Goal: Understand process/instructions: Learn how to perform a task or action

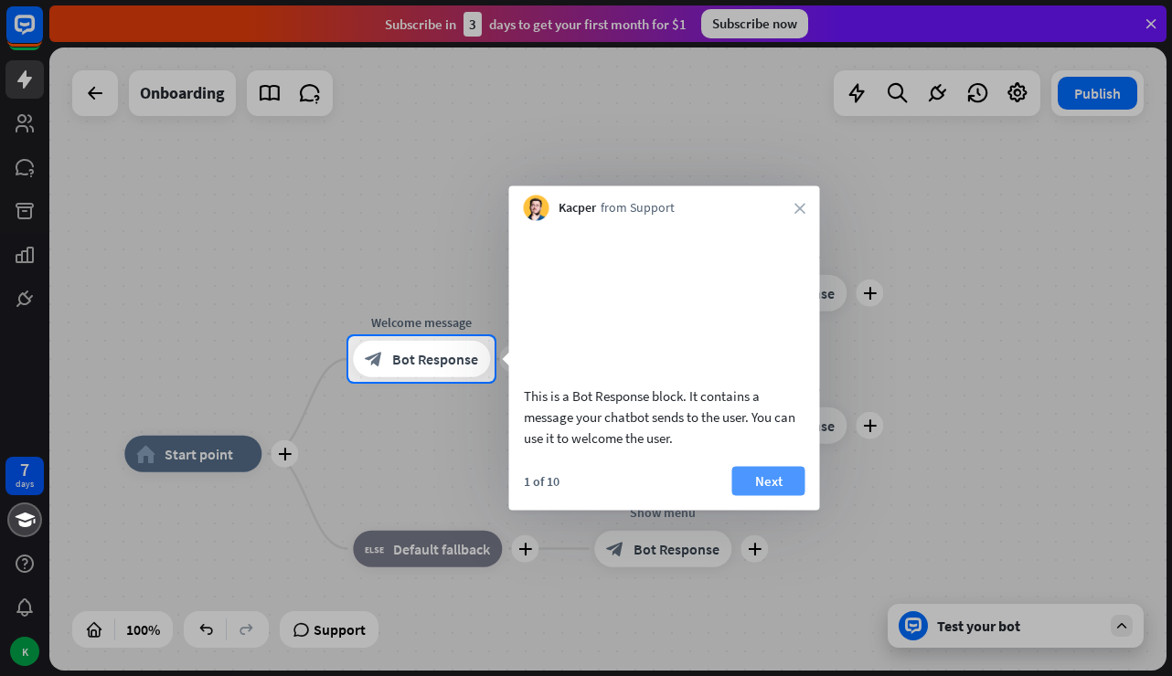
click at [767, 495] on button "Next" at bounding box center [768, 480] width 73 height 29
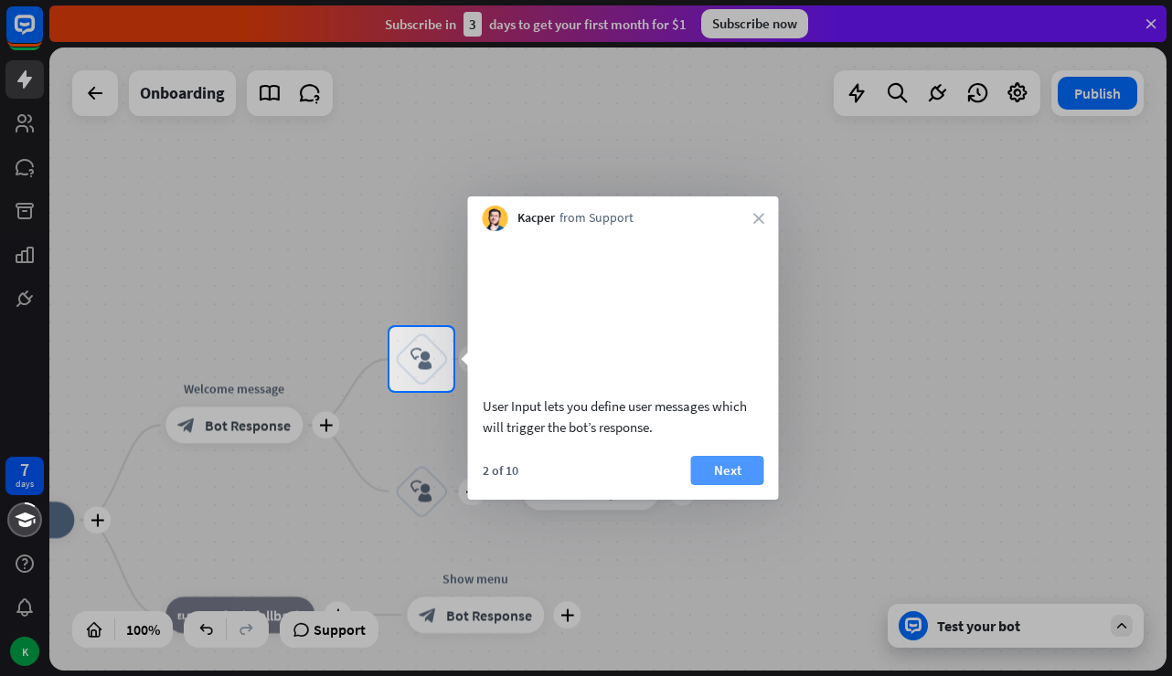
click at [734, 485] on button "Next" at bounding box center [727, 470] width 73 height 29
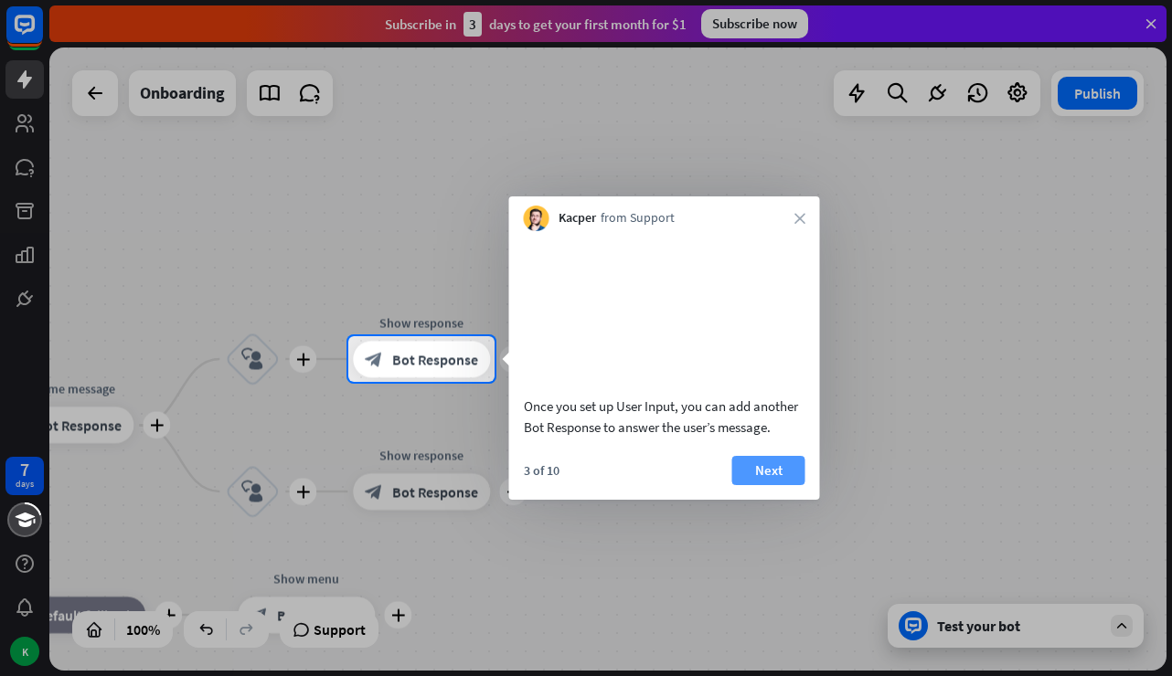
click at [759, 485] on button "Next" at bounding box center [768, 470] width 73 height 29
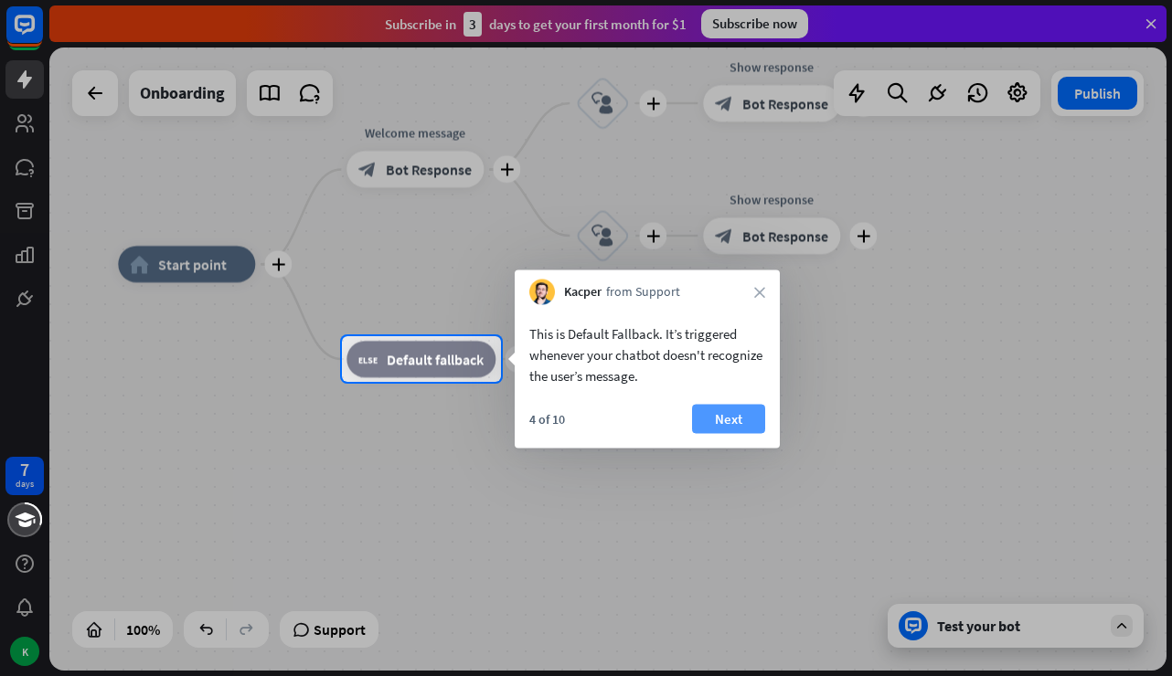
click at [750, 423] on button "Next" at bounding box center [728, 419] width 73 height 29
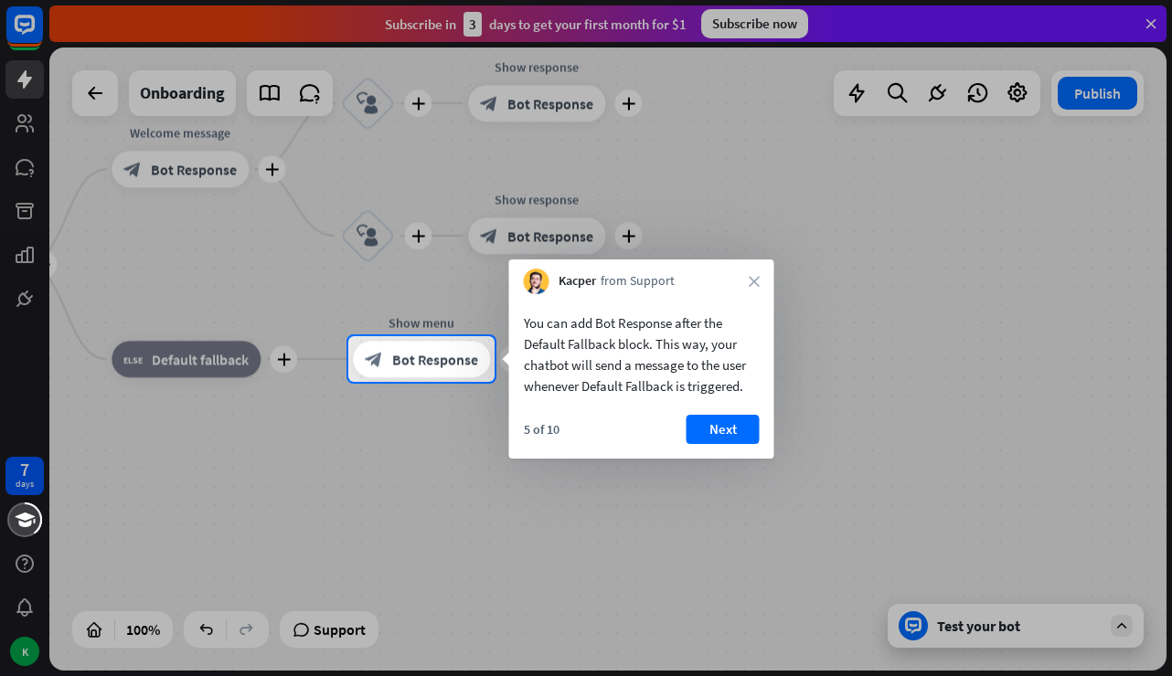
click at [750, 423] on button "Next" at bounding box center [722, 429] width 73 height 29
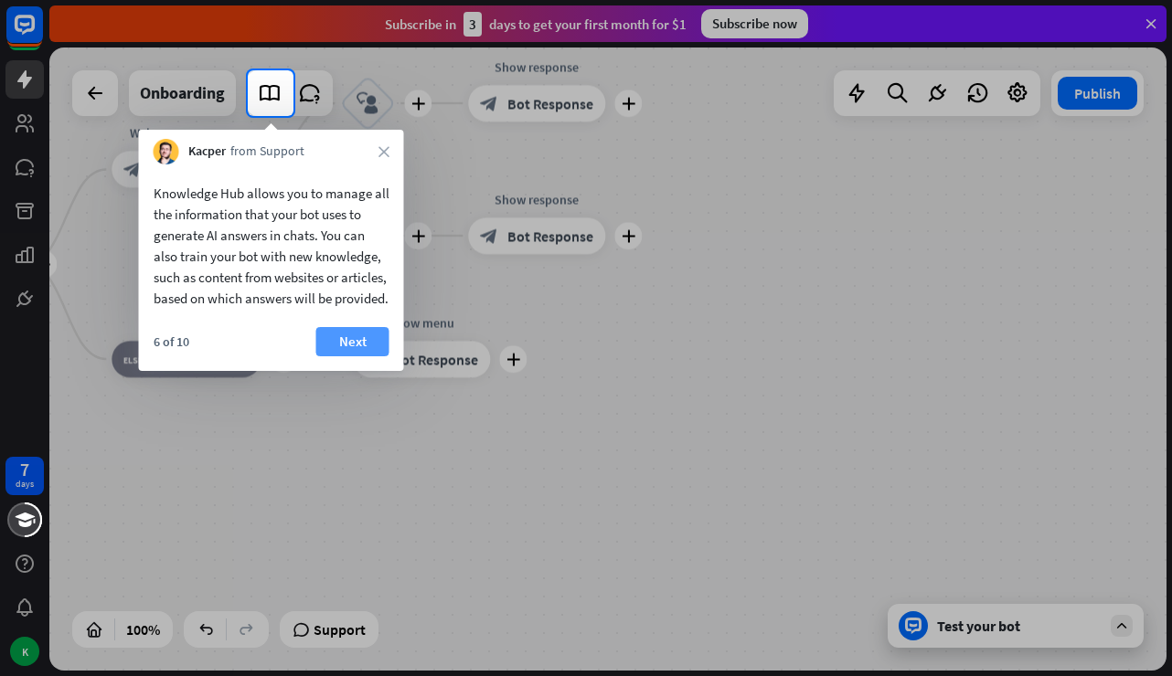
click at [347, 349] on button "Next" at bounding box center [352, 341] width 73 height 29
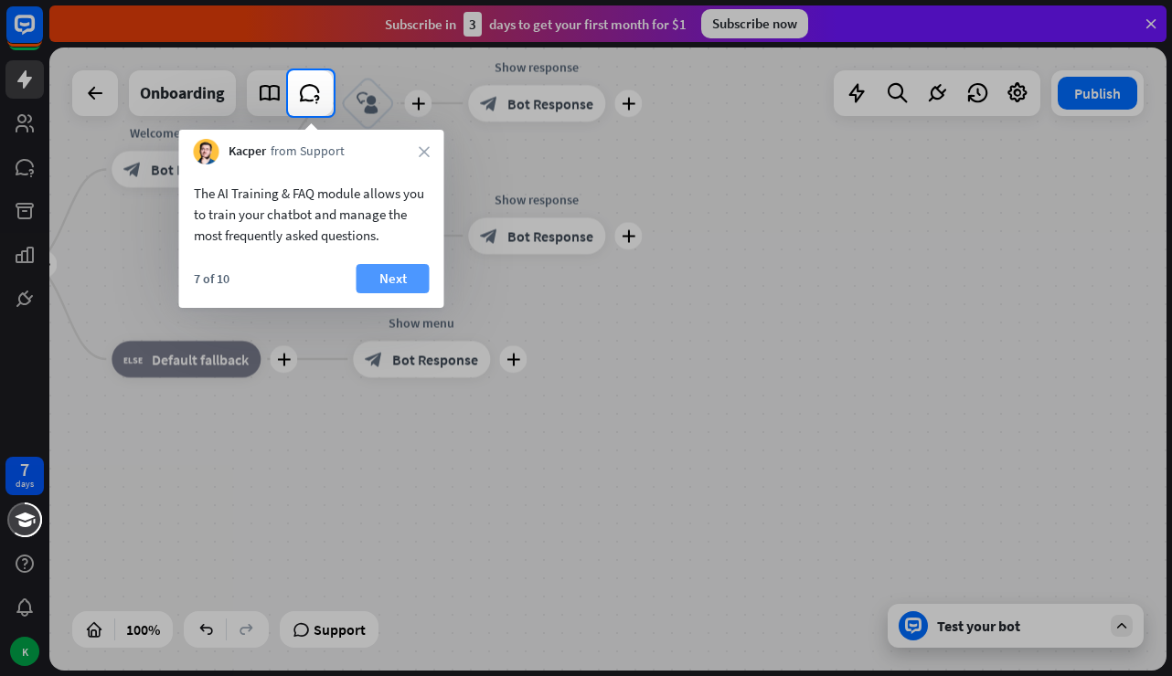
click at [376, 284] on button "Next" at bounding box center [392, 278] width 73 height 29
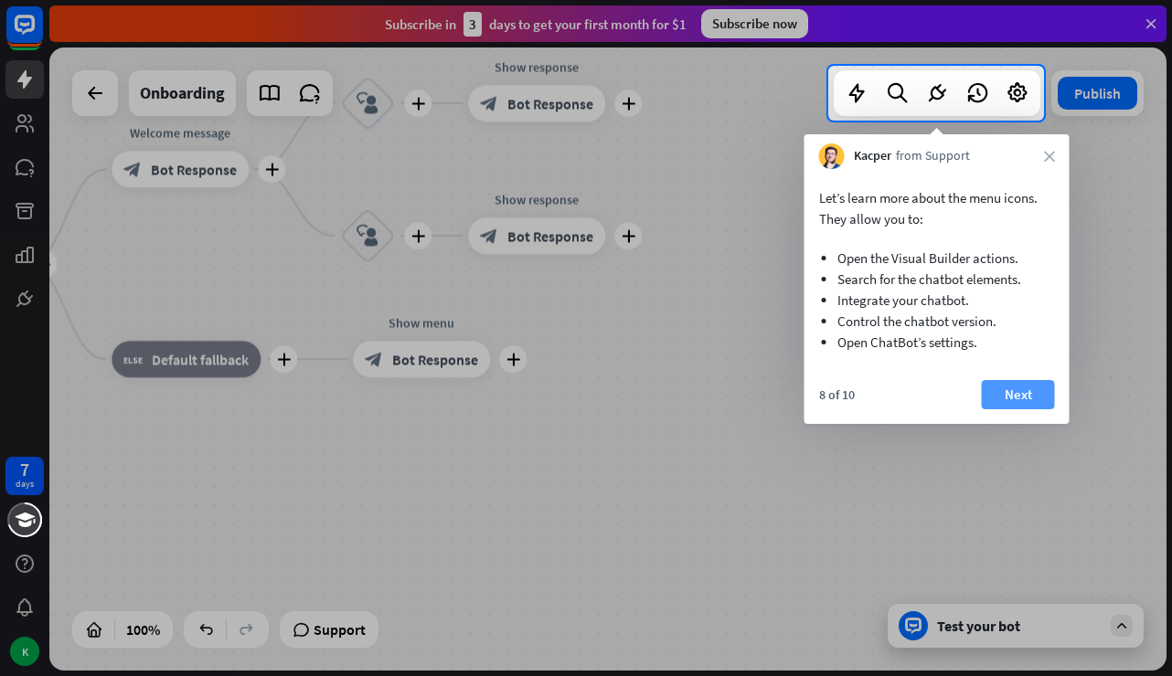
click at [994, 402] on button "Next" at bounding box center [1018, 394] width 73 height 29
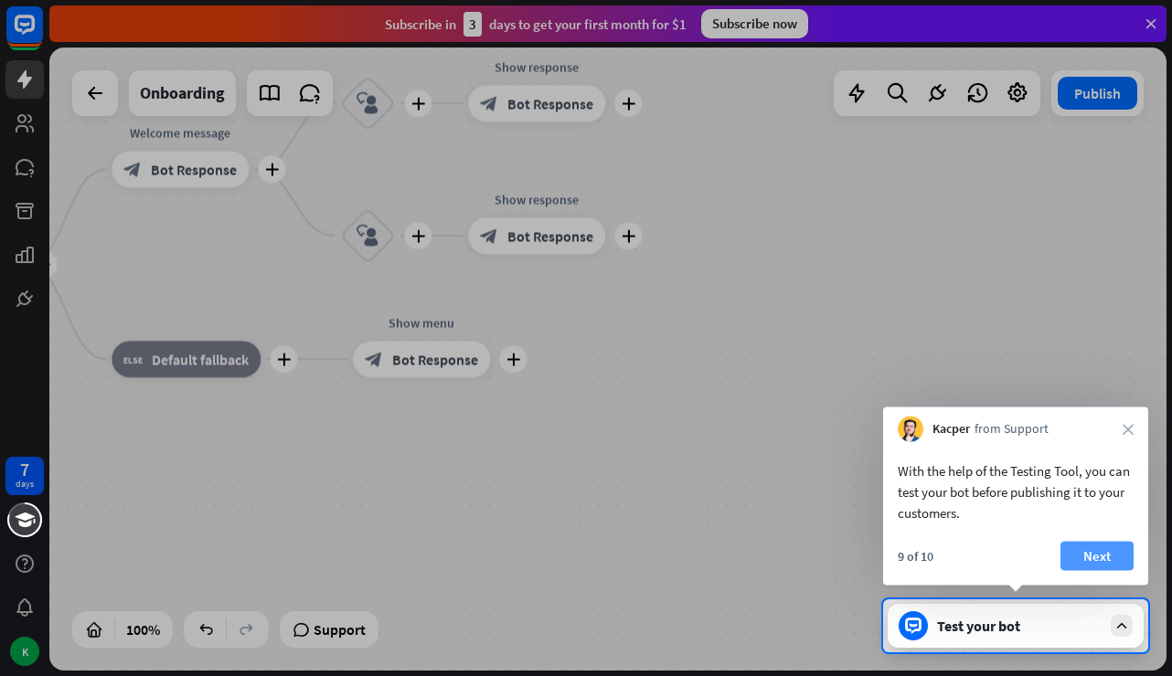
click at [1090, 550] on button "Next" at bounding box center [1096, 556] width 73 height 29
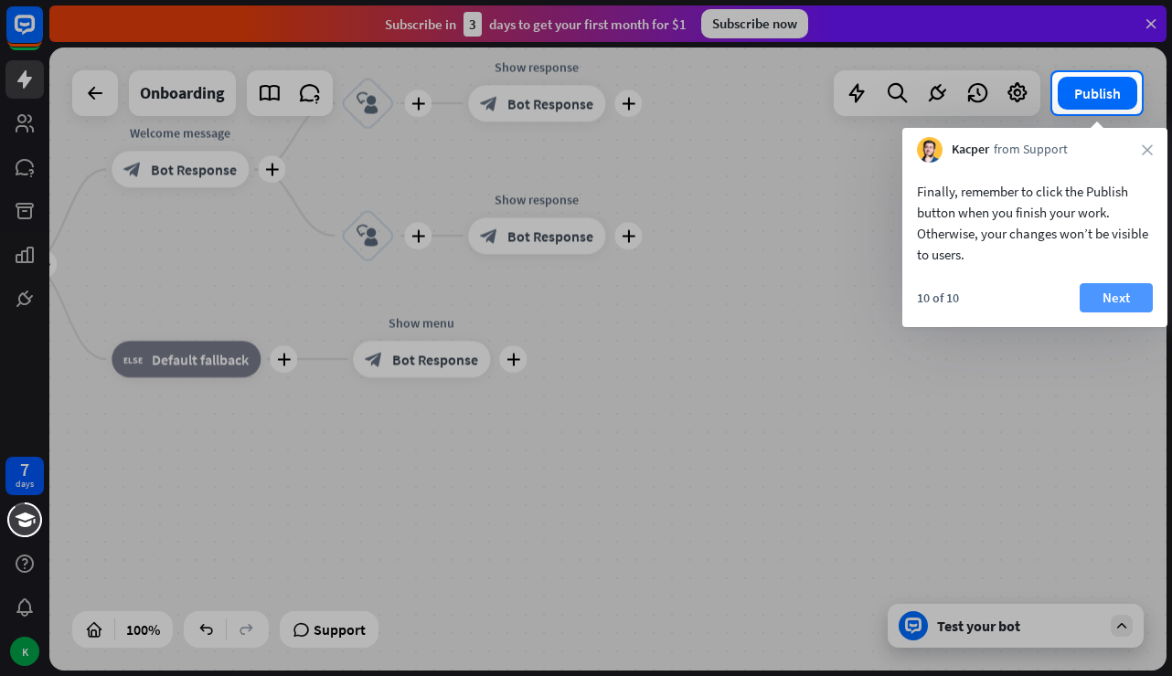
click at [1114, 292] on button "Next" at bounding box center [1115, 297] width 73 height 29
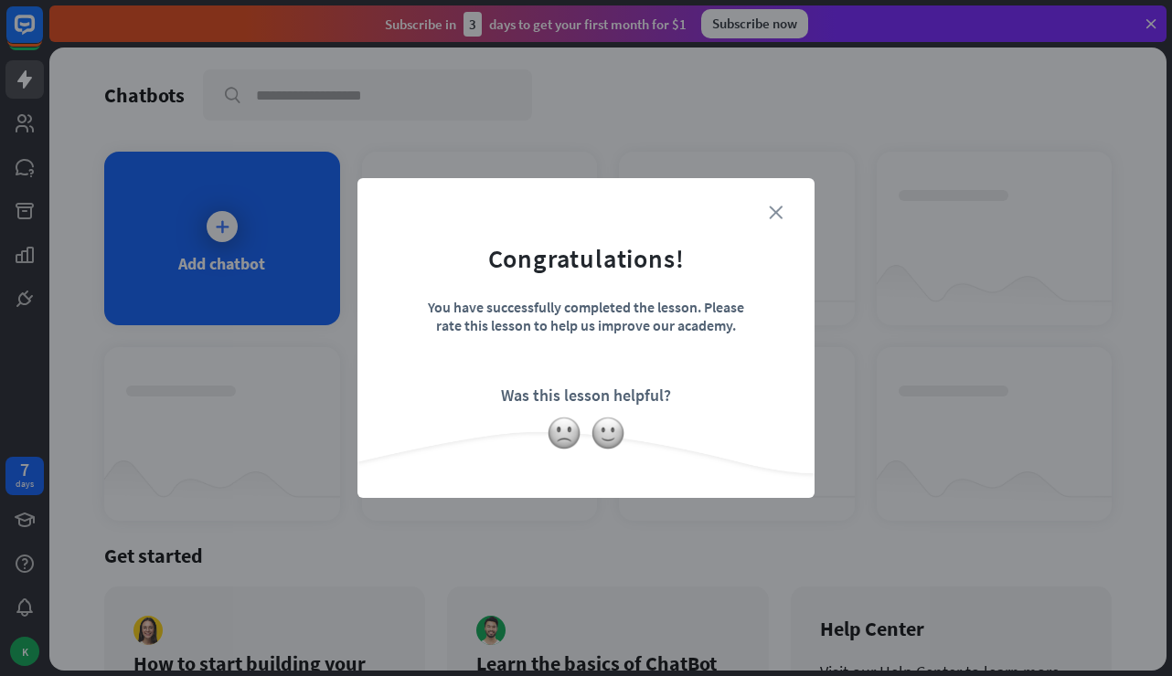
click at [777, 207] on icon "close" at bounding box center [776, 213] width 14 height 14
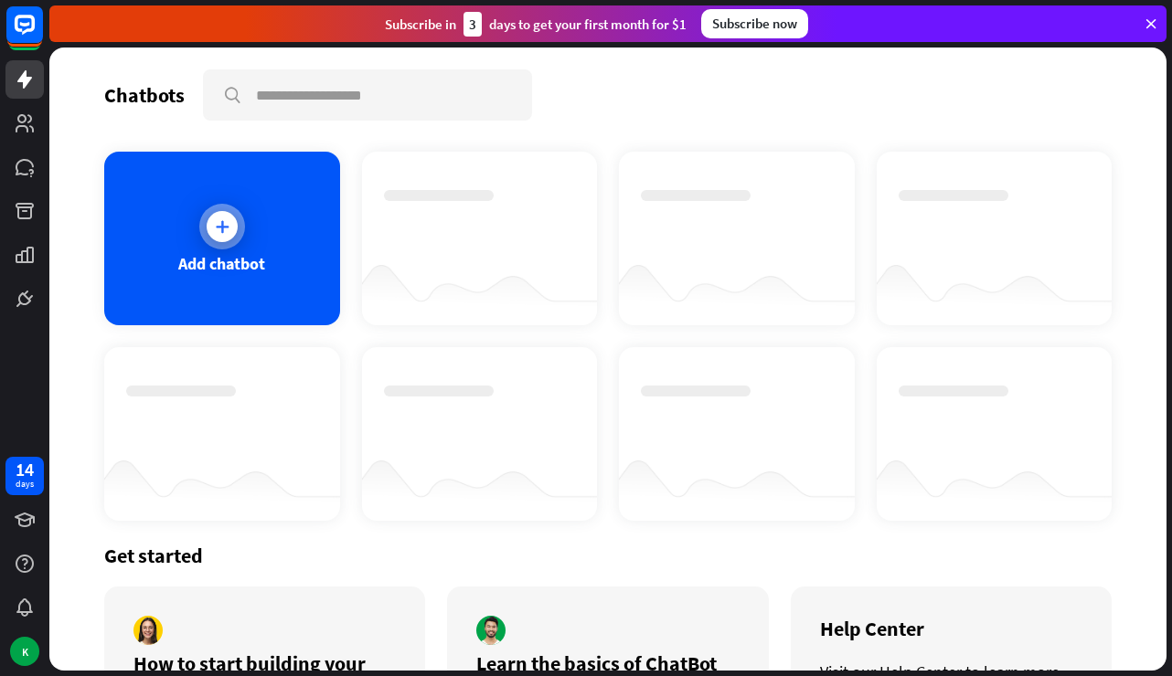
click at [214, 240] on div at bounding box center [222, 227] width 46 height 46
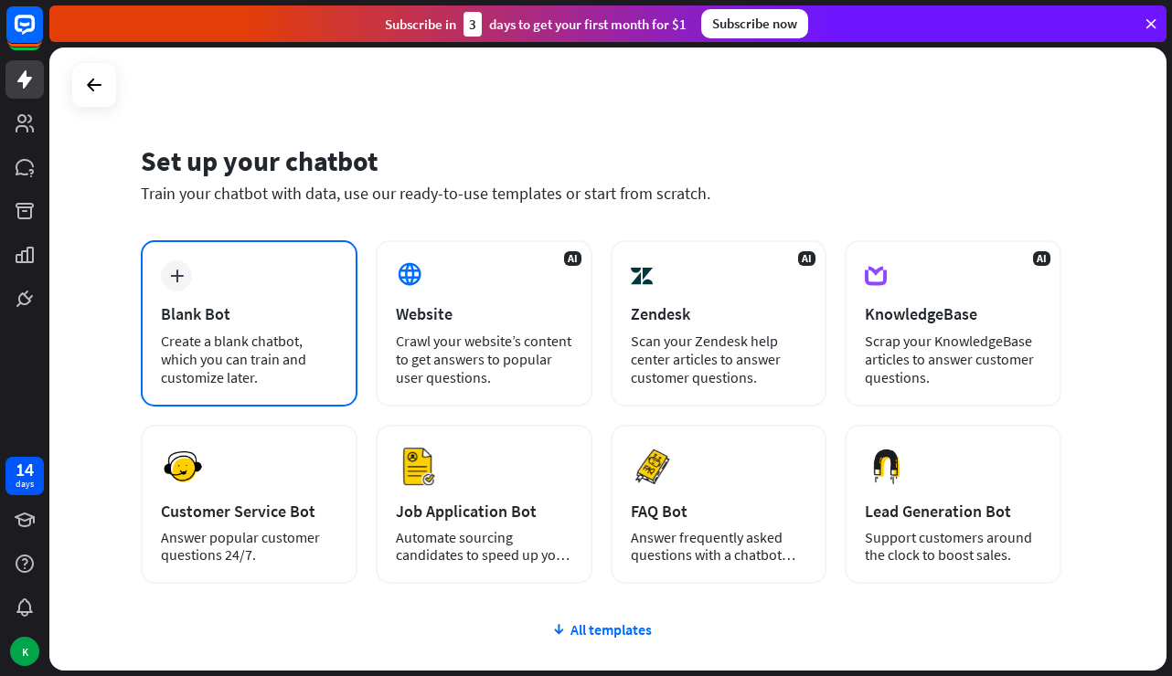
click at [202, 269] on div "plus Blank Bot Create a blank chatbot, which you can train and customize later." at bounding box center [249, 323] width 217 height 166
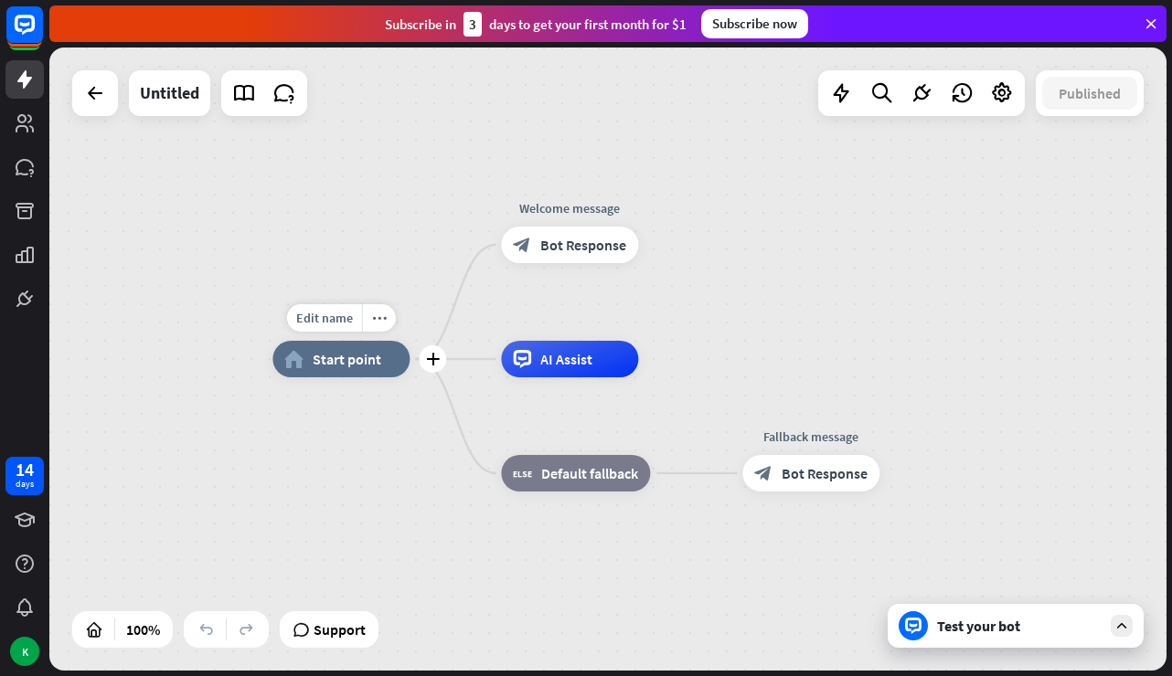
click at [377, 361] on span "Start point" at bounding box center [347, 359] width 69 height 18
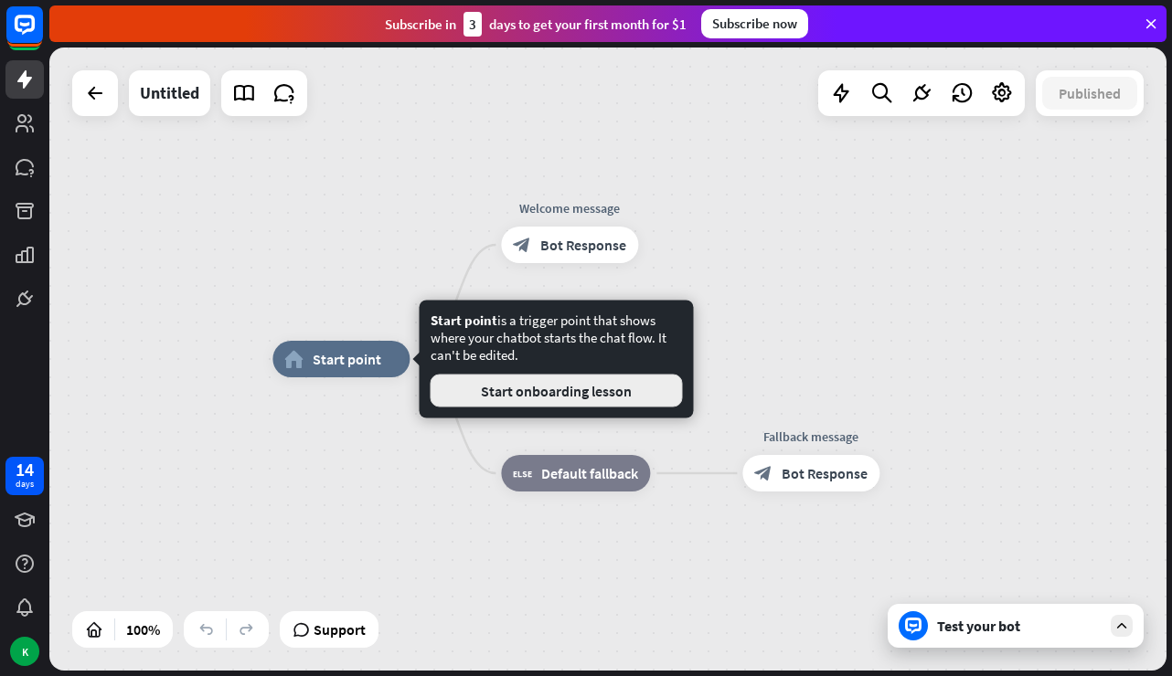
click at [478, 396] on button "Start onboarding lesson" at bounding box center [556, 391] width 252 height 33
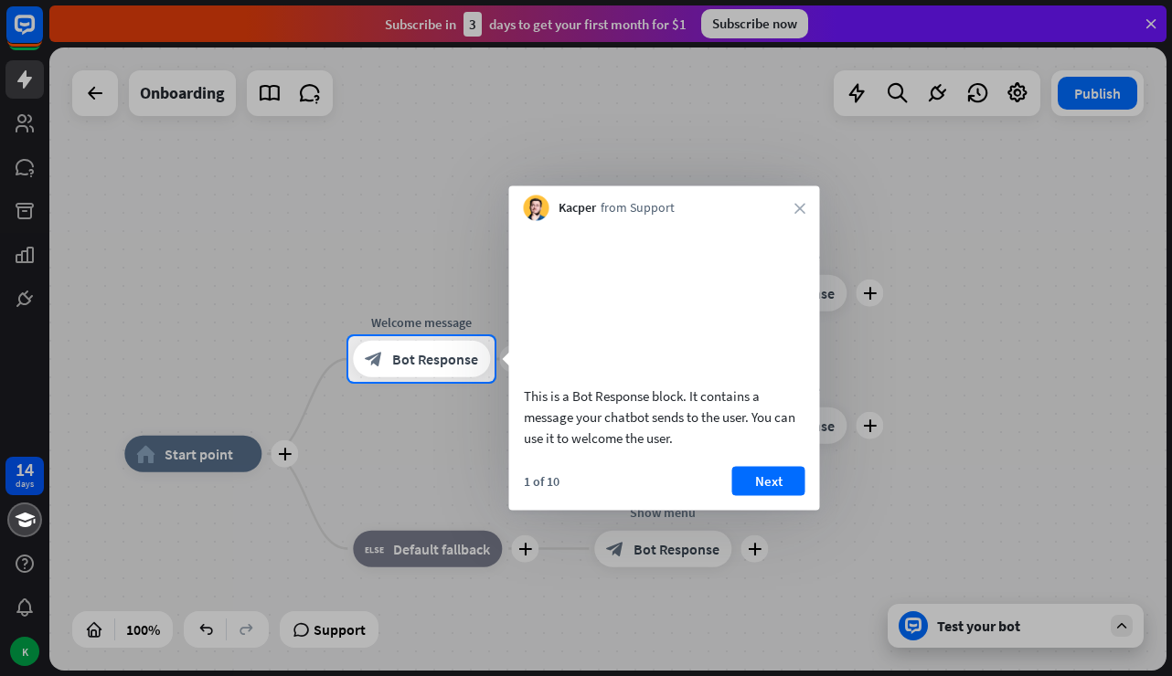
click at [805, 204] on div "Kacper from Support close" at bounding box center [664, 203] width 311 height 35
